Goal: Transaction & Acquisition: Purchase product/service

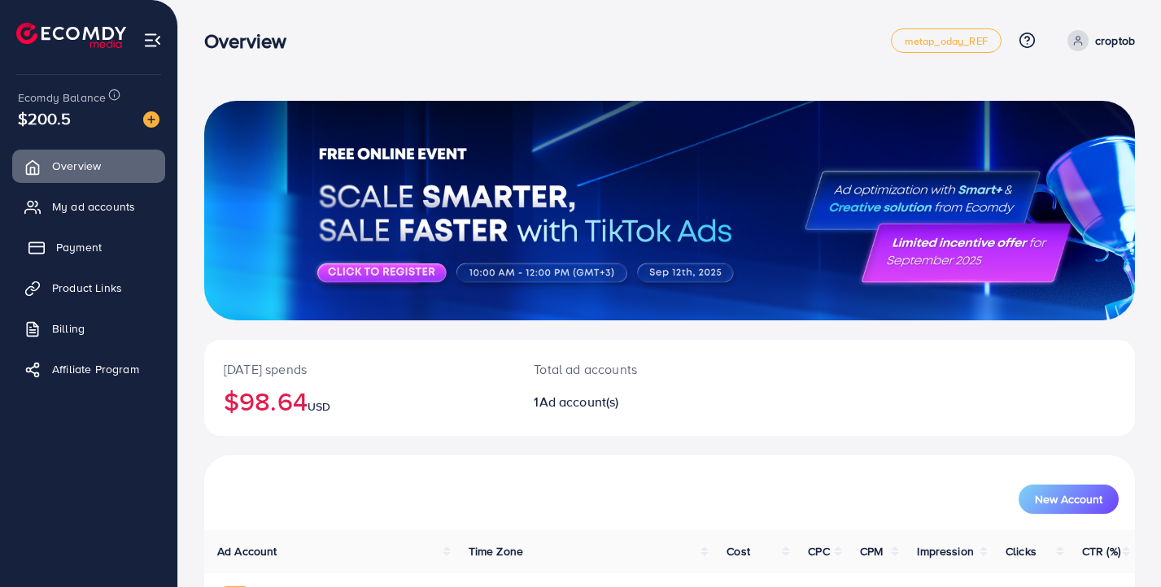
click at [113, 251] on link "Payment" at bounding box center [88, 247] width 153 height 33
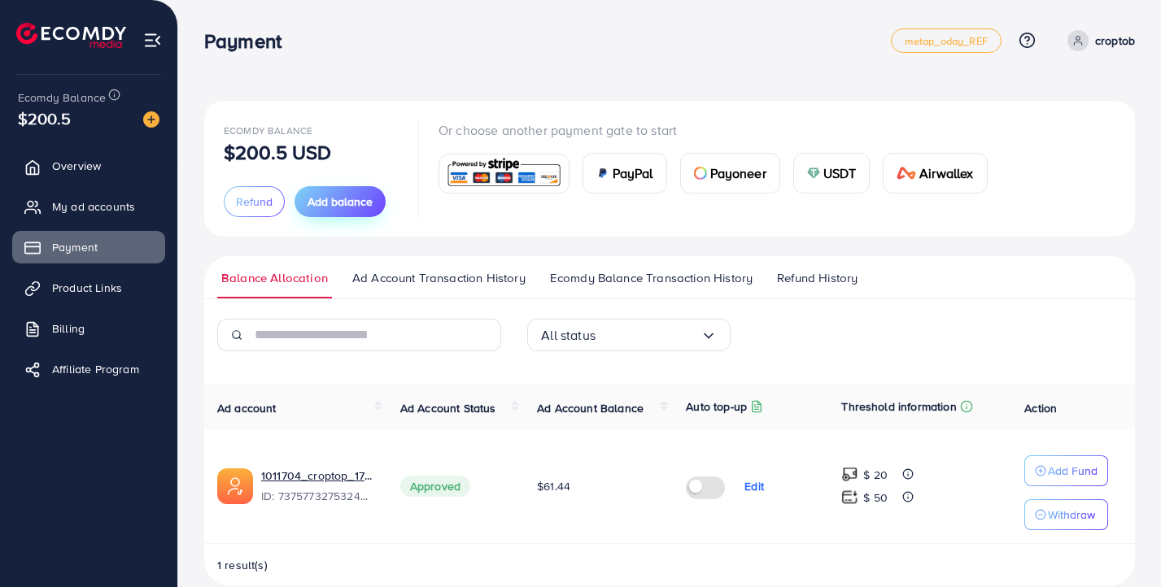
click at [353, 207] on span "Add balance" at bounding box center [339, 202] width 65 height 16
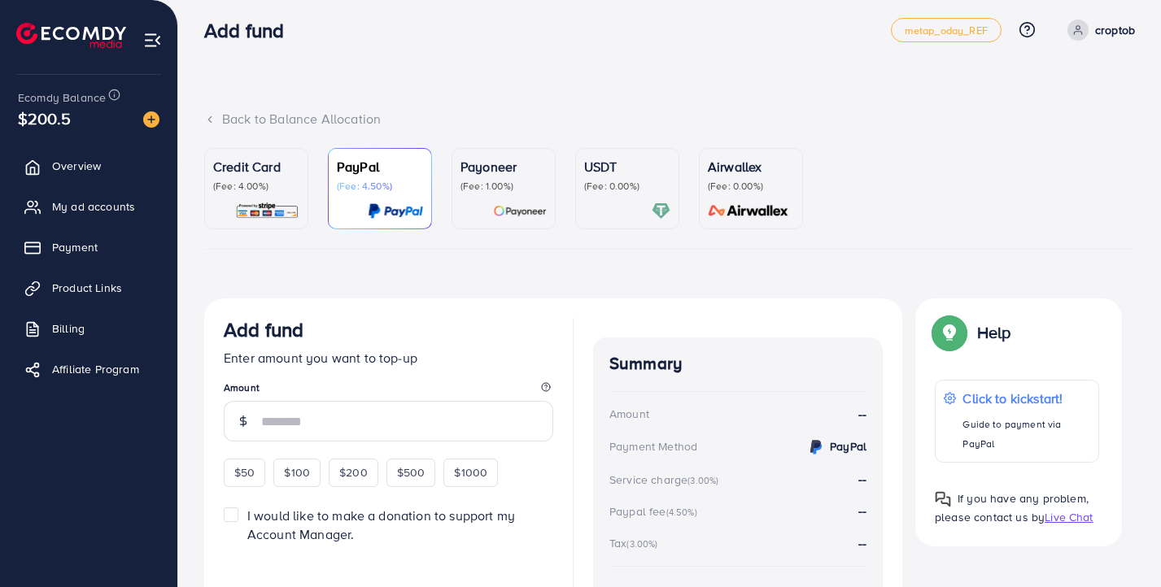
click at [267, 218] on img at bounding box center [267, 211] width 64 height 19
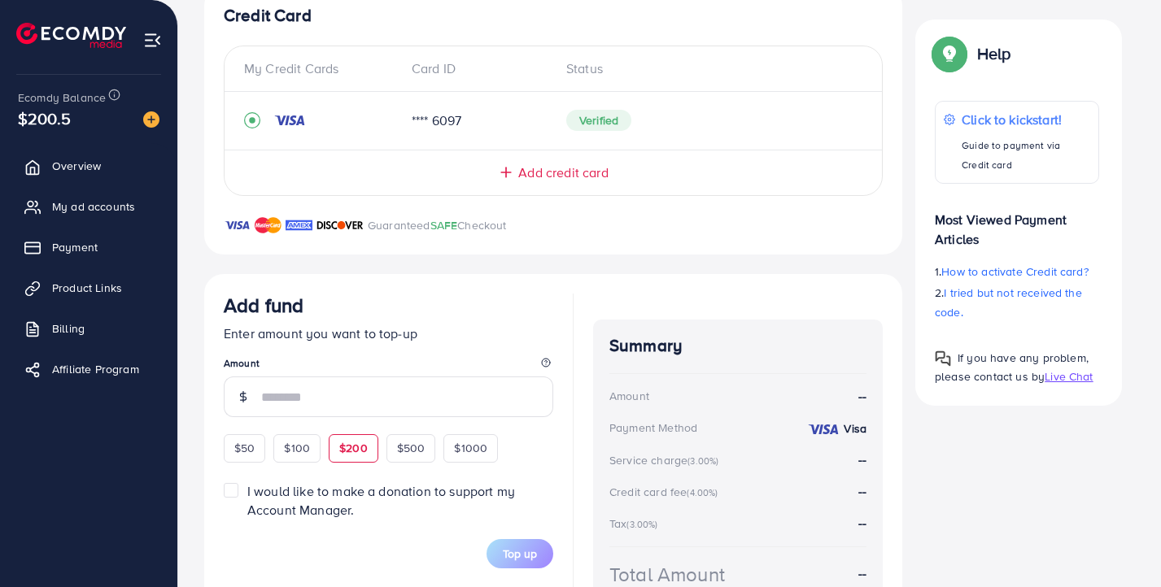
scroll to position [353, 0]
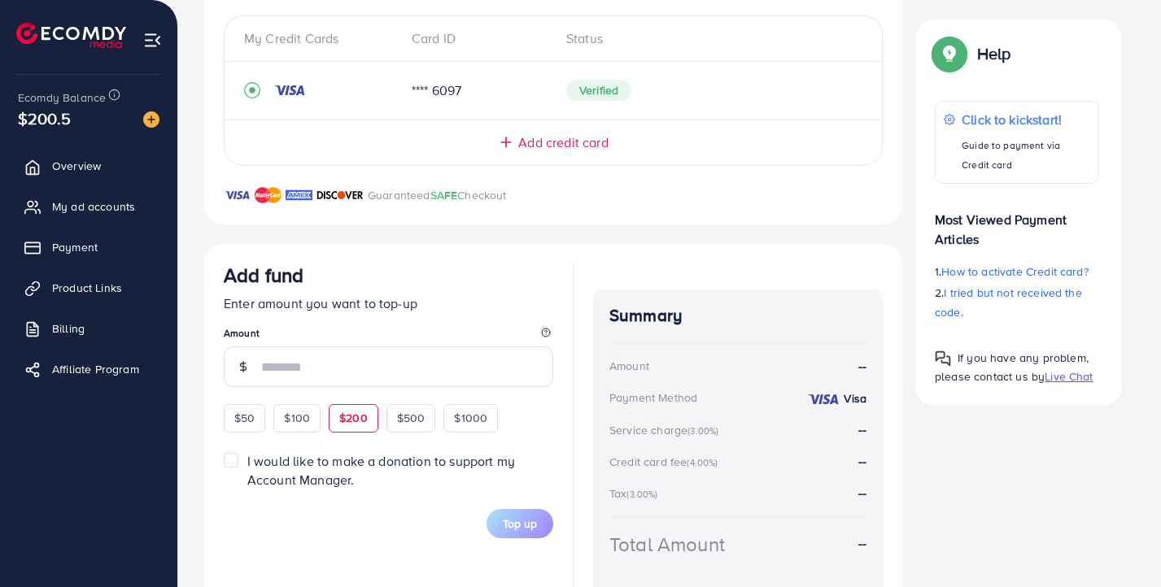
click at [357, 413] on span "$200" at bounding box center [353, 418] width 28 height 16
type input "***"
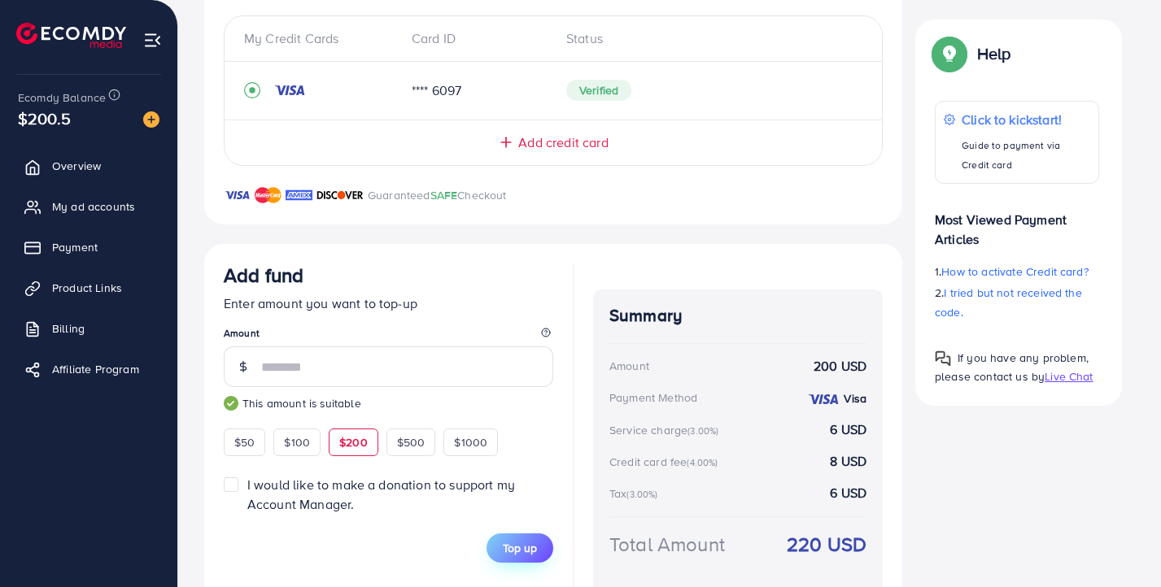
click at [501, 552] on button "Top up" at bounding box center [519, 548] width 67 height 29
